Goal: Transaction & Acquisition: Subscribe to service/newsletter

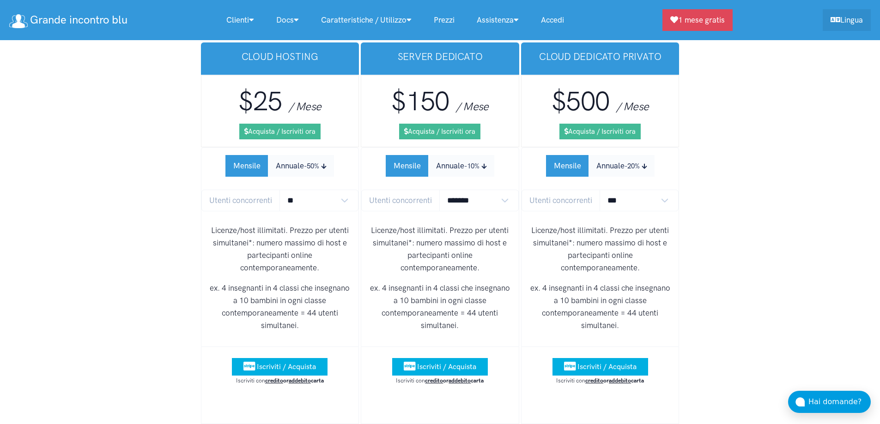
scroll to position [5802, 0]
click at [444, 362] on span "Iscriviti / Acquista" at bounding box center [446, 366] width 59 height 9
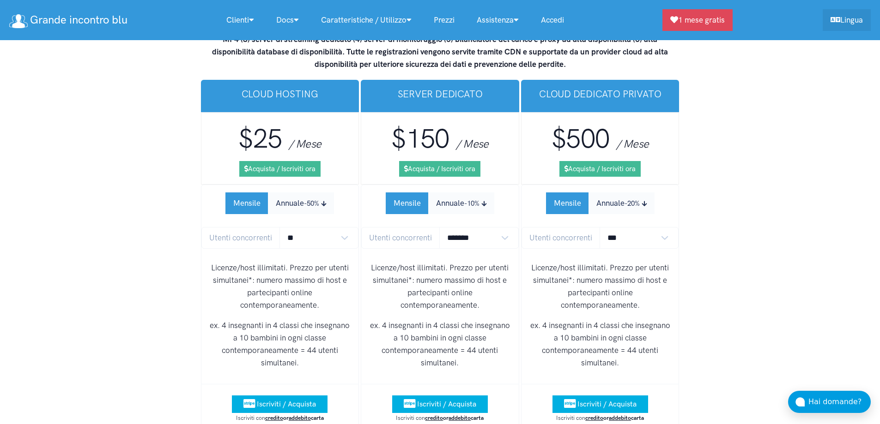
scroll to position [5662, 0]
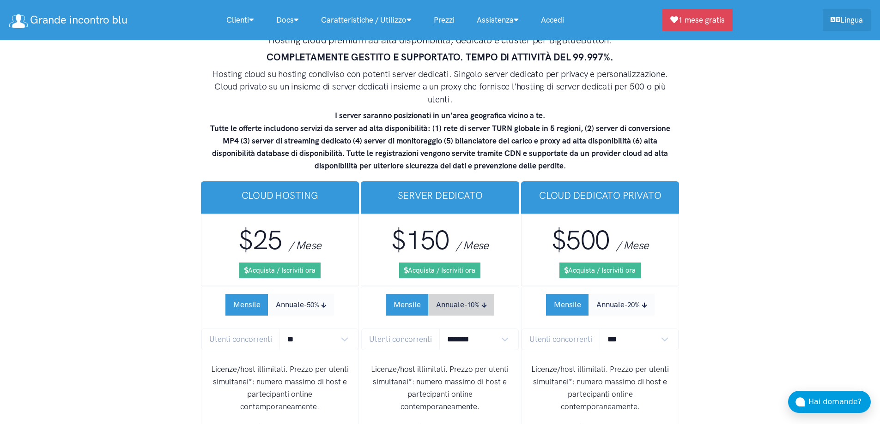
click at [457, 294] on button "Annuale -10%" at bounding box center [461, 305] width 66 height 22
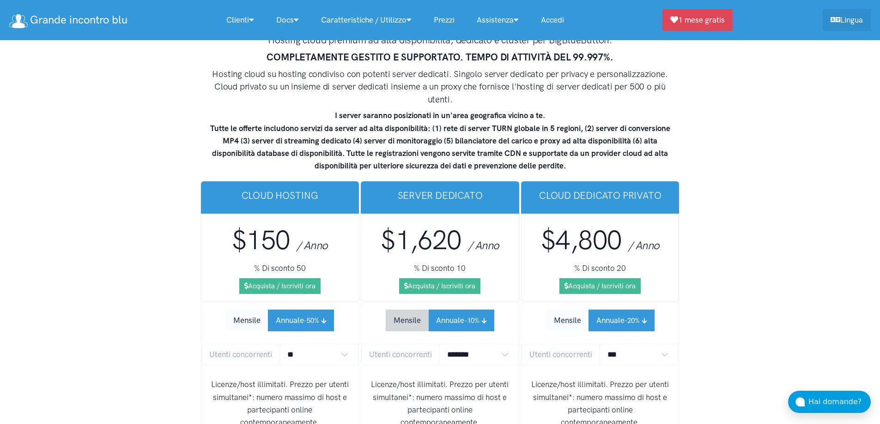
click at [412, 310] on button "Mensile" at bounding box center [407, 321] width 43 height 22
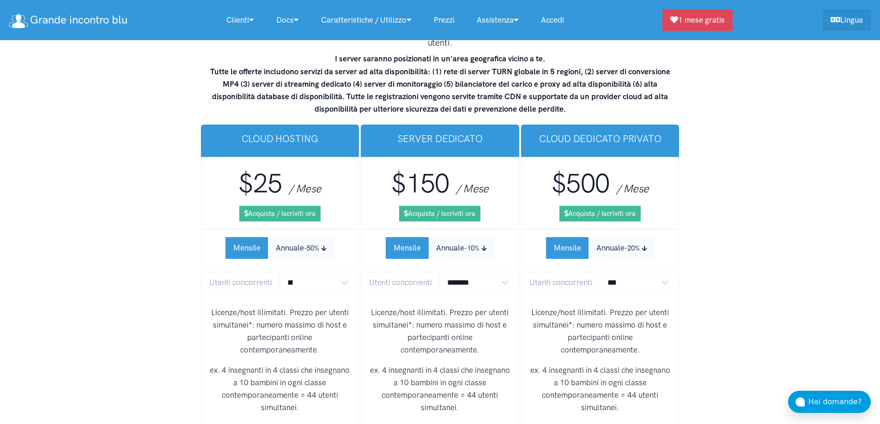
scroll to position [5754, 0]
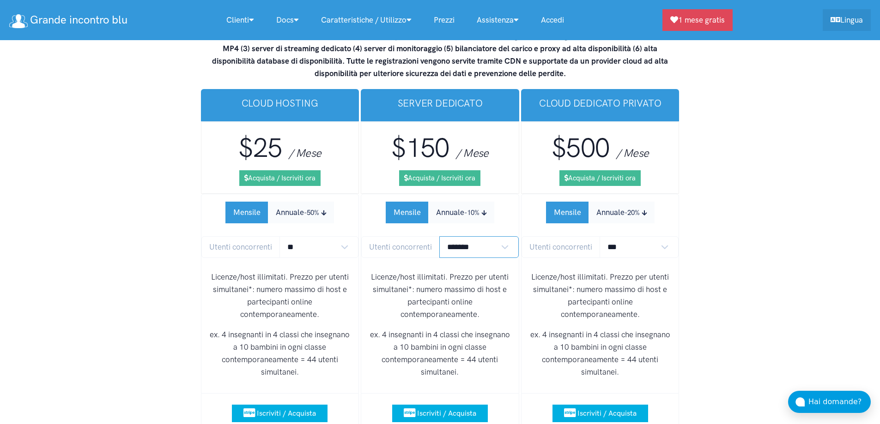
click at [480, 236] on select "******* ******* *******" at bounding box center [478, 247] width 79 height 22
select select "*"
click at [439, 236] on select "******* ******* *******" at bounding box center [478, 247] width 79 height 22
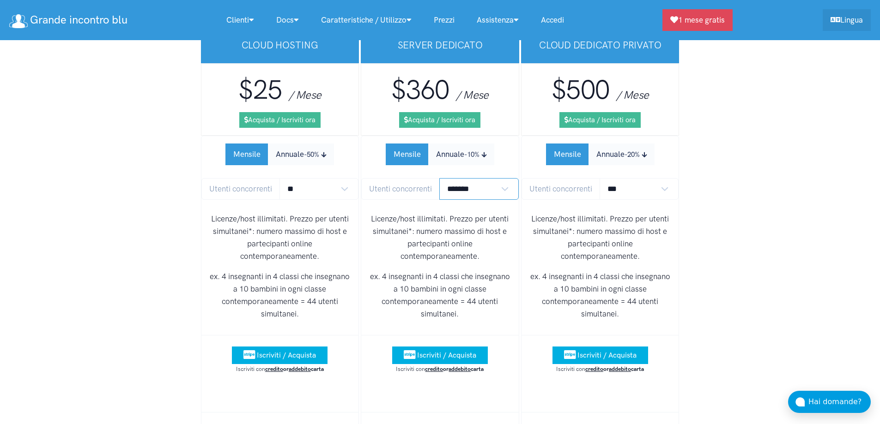
scroll to position [5847, 0]
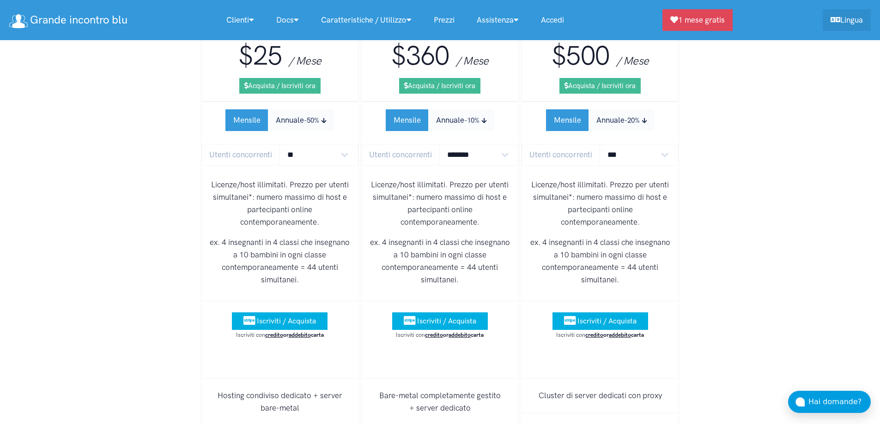
click at [441, 317] on span "Iscriviti / Acquista" at bounding box center [446, 321] width 59 height 9
